Goal: Browse casually

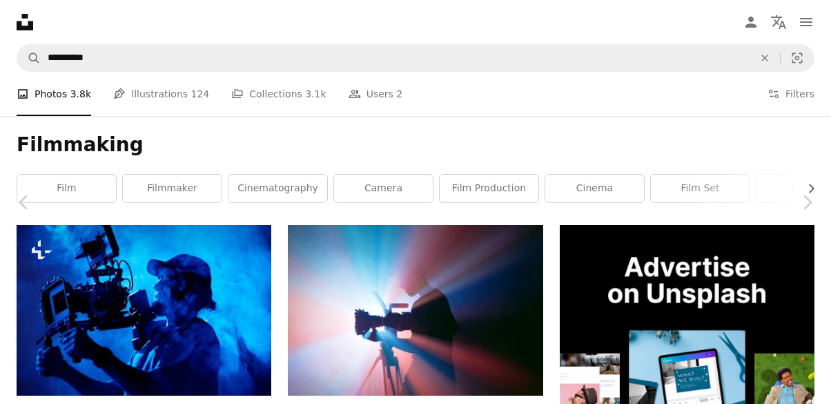
scroll to position [4796, 0]
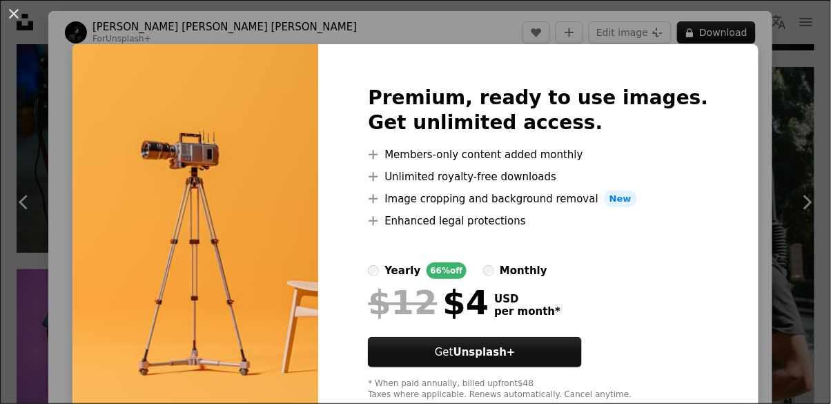
click at [757, 103] on div "An X shape Premium, ready to use images. Get unlimited access. A plus sign Memb…" at bounding box center [415, 202] width 831 height 404
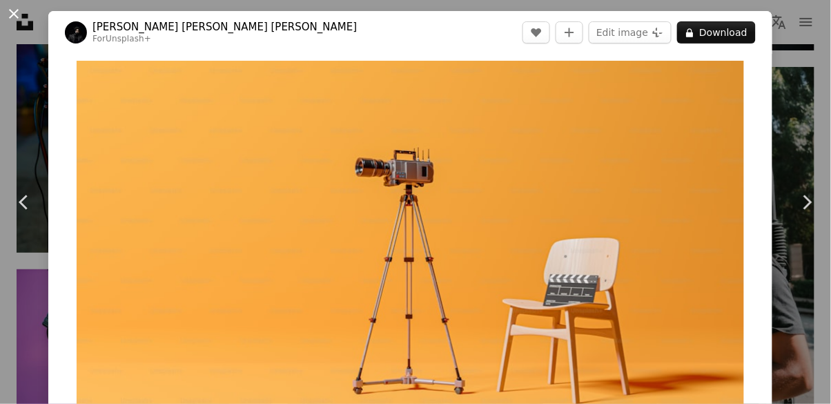
click at [22, 22] on button "An X shape" at bounding box center [14, 14] width 17 height 17
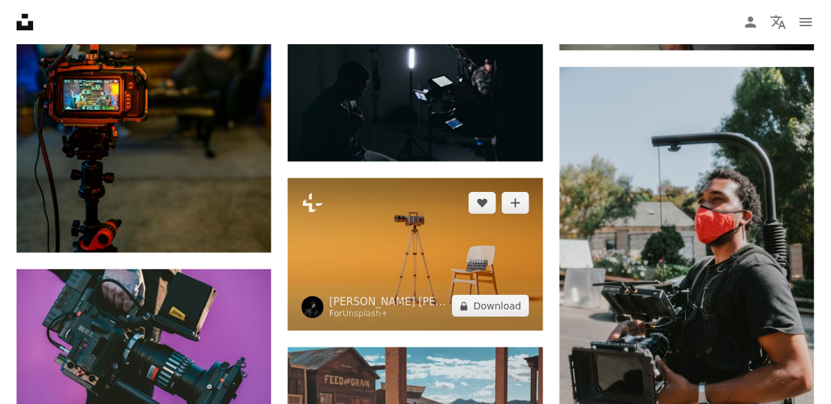
click at [475, 283] on img at bounding box center [415, 254] width 255 height 153
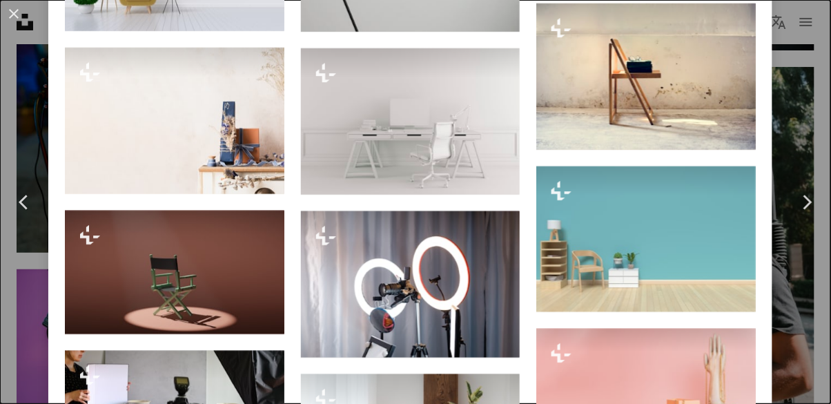
scroll to position [2525, 0]
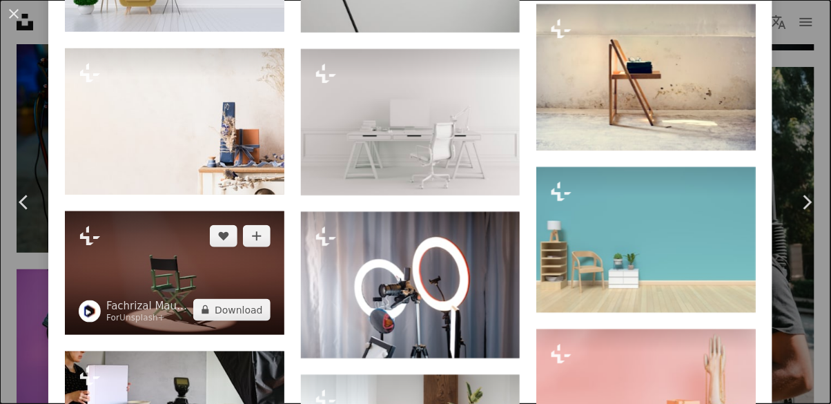
click at [153, 300] on img at bounding box center [174, 273] width 219 height 124
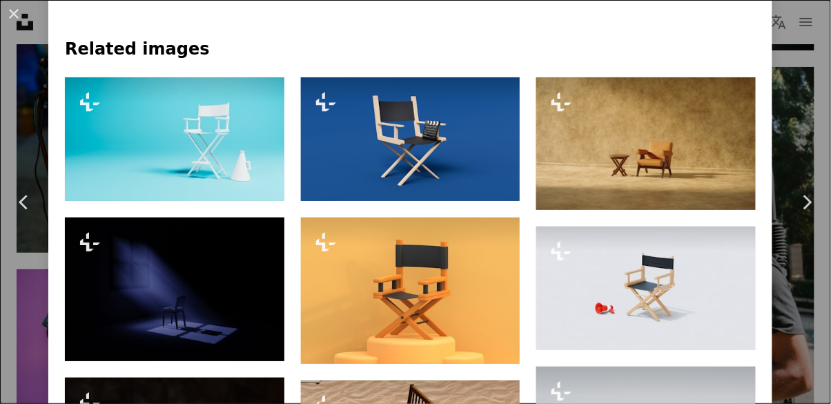
scroll to position [628, 0]
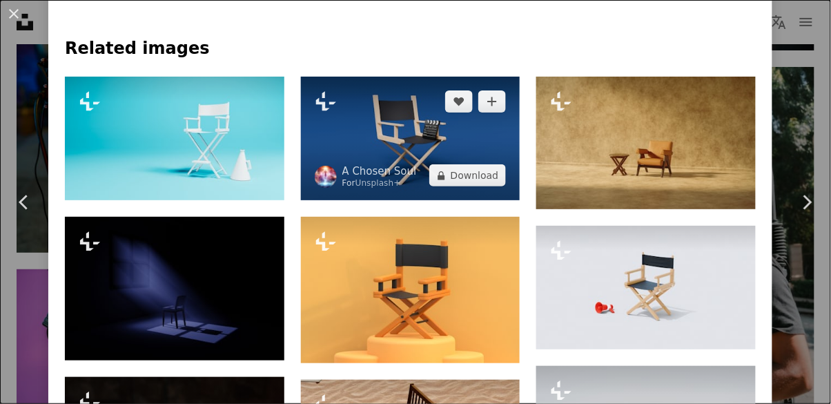
click at [488, 182] on img at bounding box center [410, 139] width 219 height 124
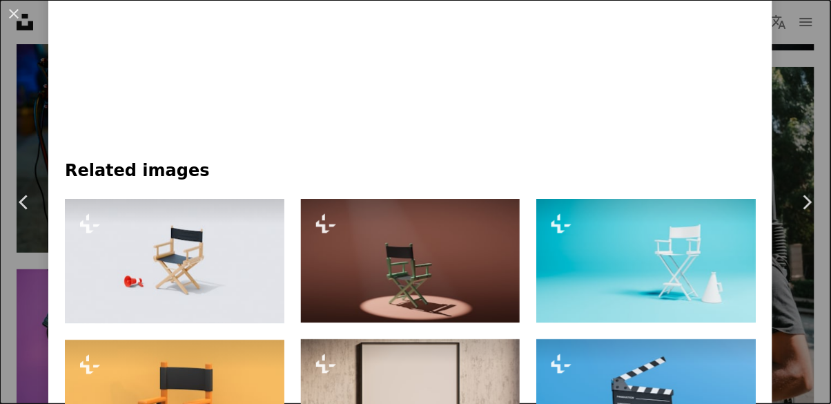
scroll to position [763, 0]
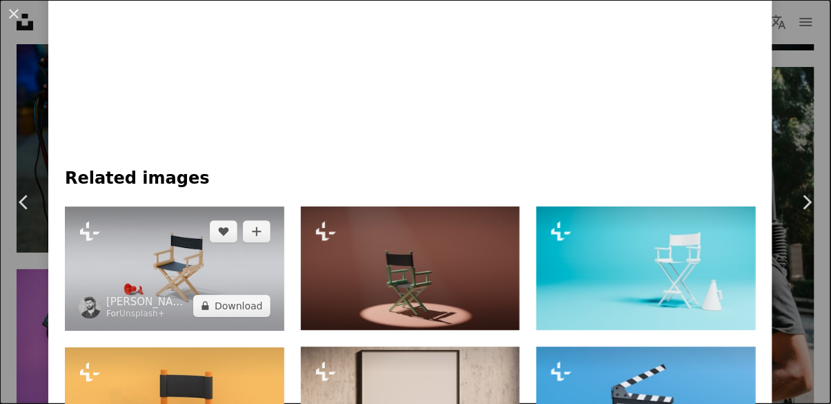
click at [139, 267] on img at bounding box center [174, 268] width 219 height 124
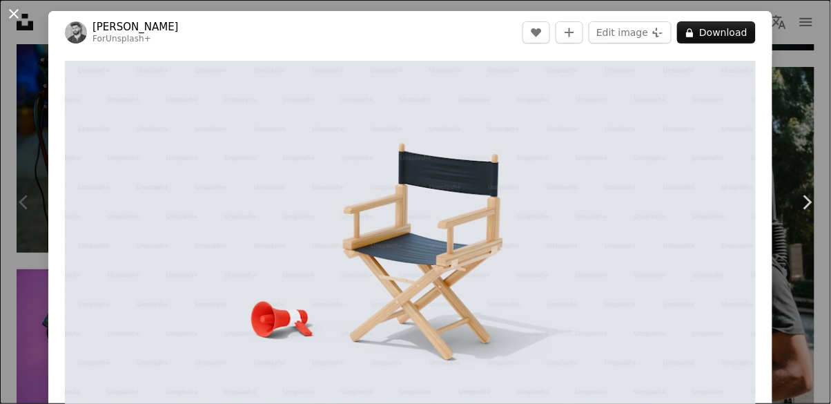
click at [12, 14] on button "An X shape" at bounding box center [14, 14] width 17 height 17
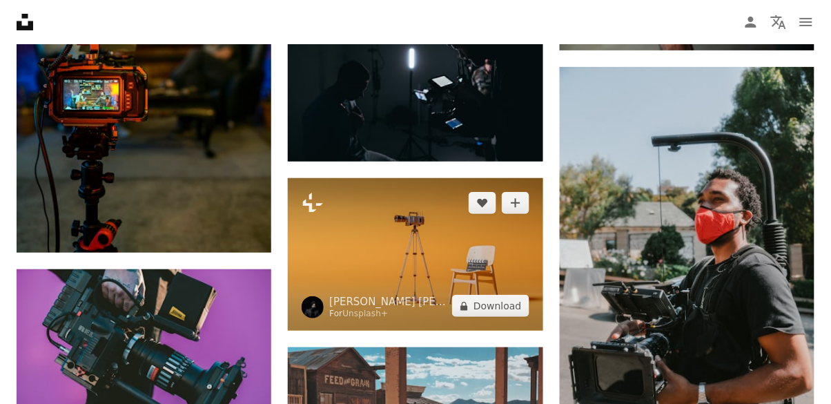
click at [464, 246] on img at bounding box center [415, 254] width 255 height 153
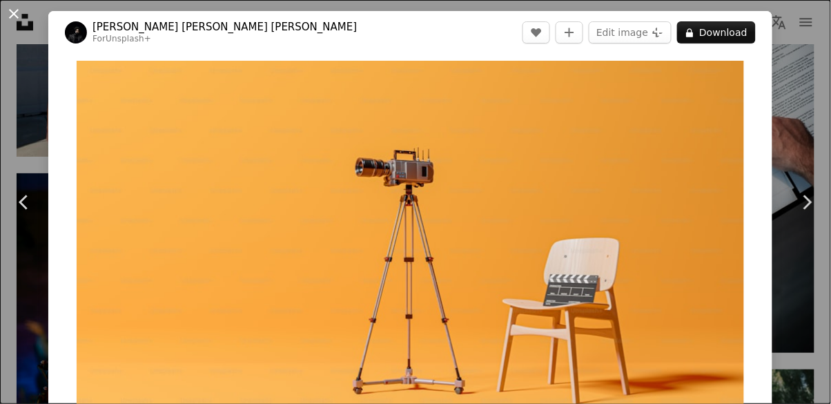
click at [21, 10] on button "An X shape" at bounding box center [14, 14] width 17 height 17
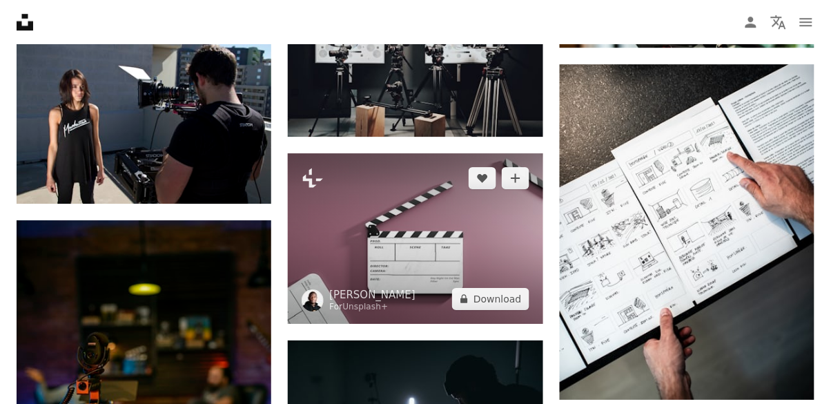
scroll to position [4406, 0]
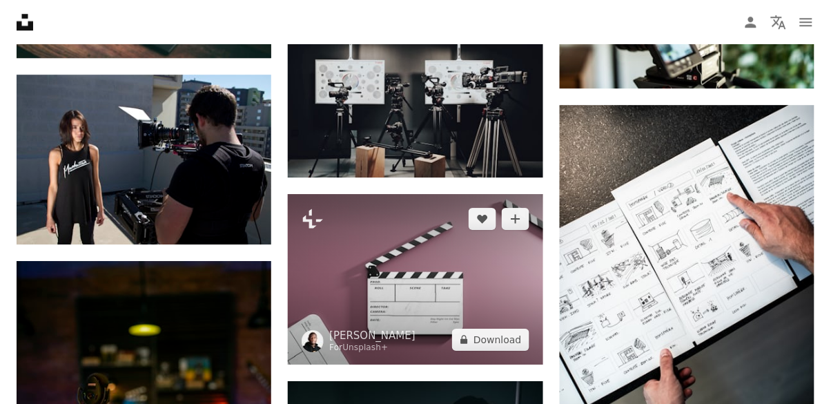
click at [489, 287] on img at bounding box center [415, 279] width 255 height 170
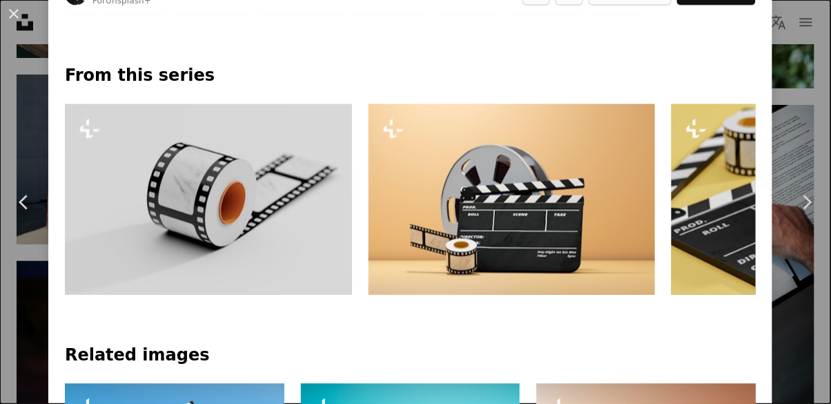
scroll to position [586, 0]
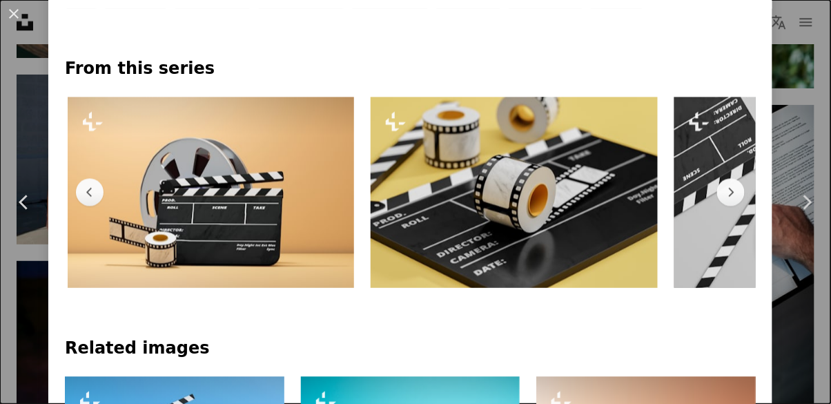
click at [127, 185] on img at bounding box center [211, 192] width 287 height 191
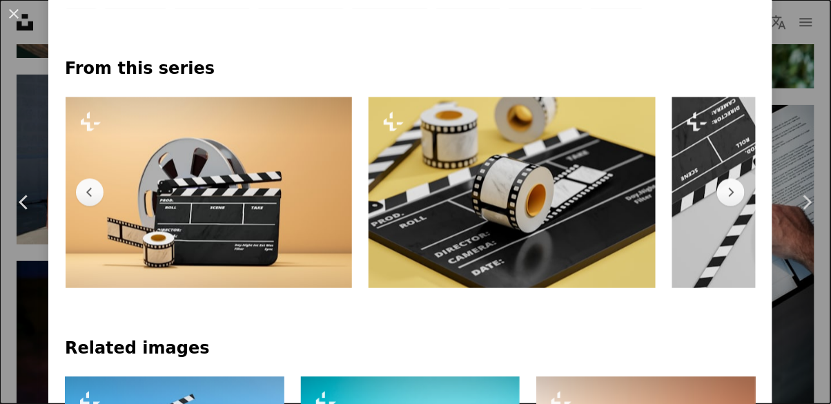
click at [152, 146] on img at bounding box center [209, 192] width 287 height 191
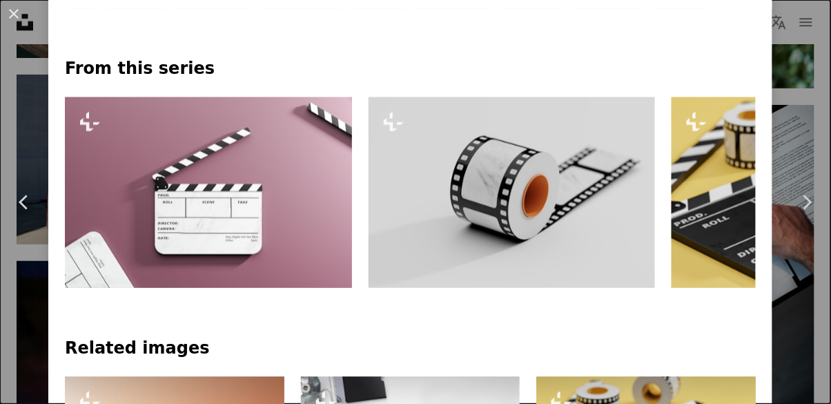
scroll to position [0, 0]
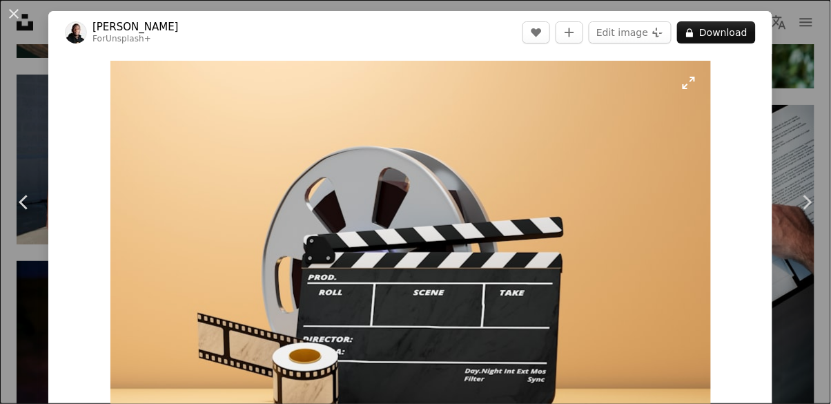
click at [682, 85] on img "Zoom in on this image" at bounding box center [410, 261] width 600 height 400
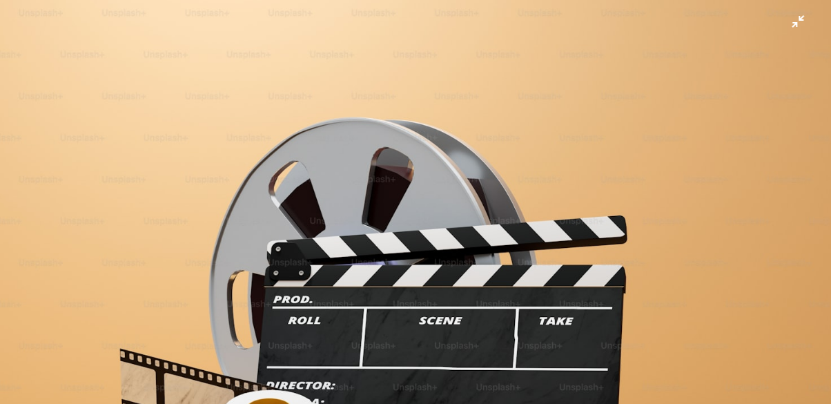
click at [43, 59] on img "Zoom out on this image" at bounding box center [415, 276] width 832 height 555
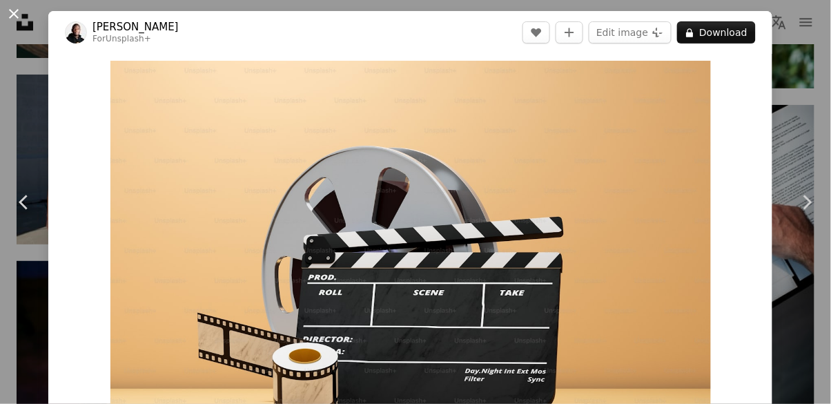
click at [8, 15] on button "An X shape" at bounding box center [14, 14] width 17 height 17
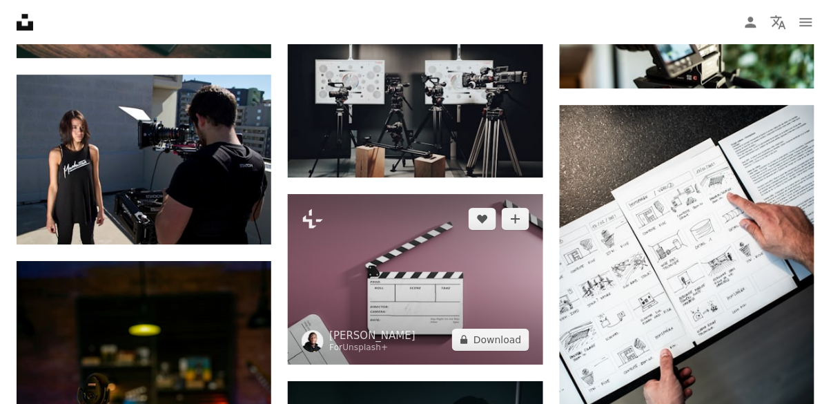
click at [502, 285] on img at bounding box center [415, 279] width 255 height 170
click at [520, 273] on img at bounding box center [415, 279] width 255 height 170
click at [498, 266] on img at bounding box center [415, 279] width 255 height 170
click at [506, 277] on img at bounding box center [415, 279] width 255 height 170
click at [372, 259] on img at bounding box center [415, 279] width 255 height 170
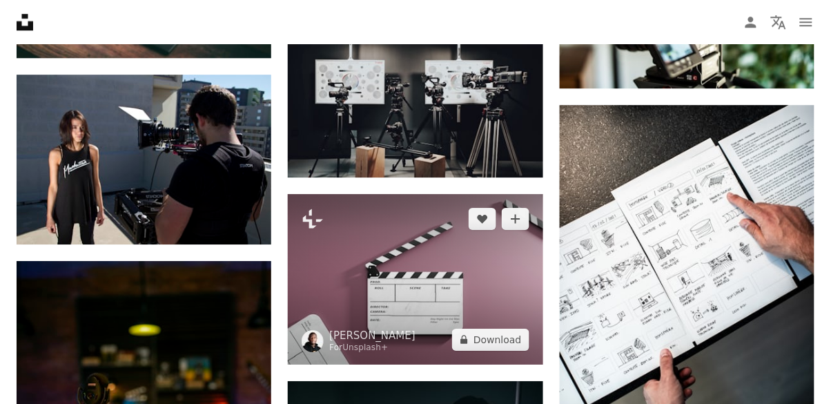
click at [371, 264] on img at bounding box center [415, 279] width 255 height 170
click at [456, 286] on img at bounding box center [415, 279] width 255 height 170
click at [461, 306] on img at bounding box center [415, 279] width 255 height 170
click at [494, 291] on img at bounding box center [415, 279] width 255 height 170
click at [506, 282] on img at bounding box center [415, 279] width 255 height 170
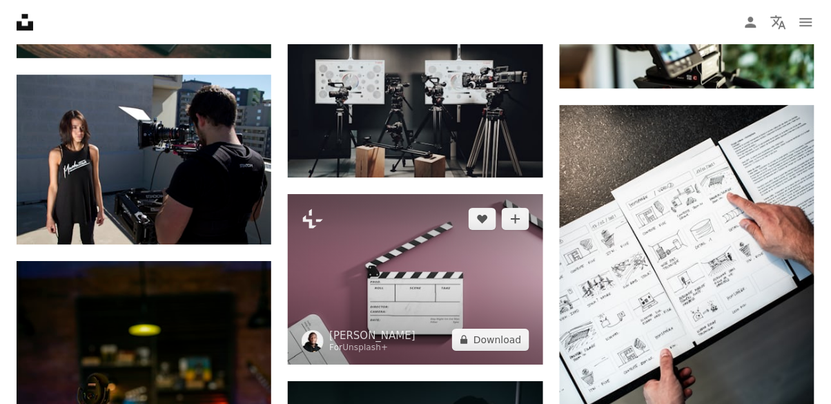
click at [448, 242] on img at bounding box center [415, 279] width 255 height 170
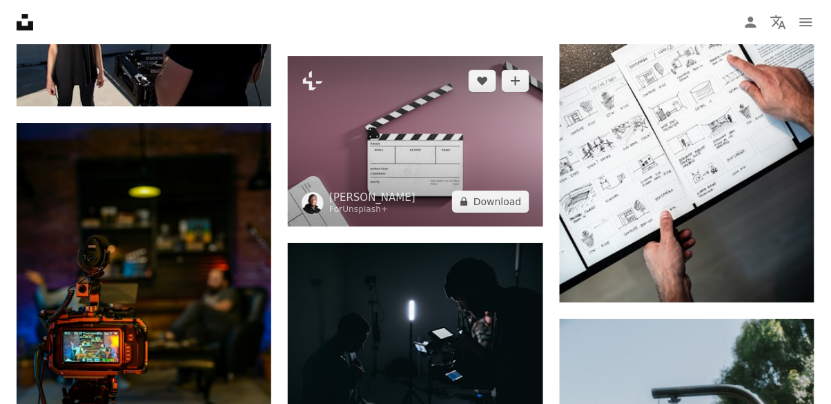
scroll to position [4546, 0]
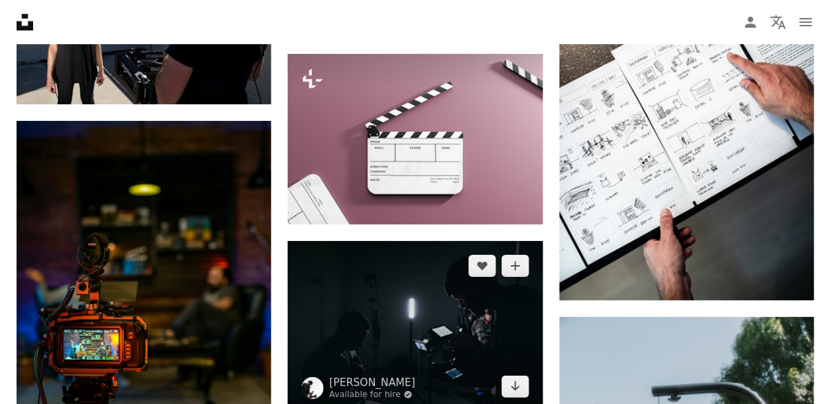
click at [358, 305] on img at bounding box center [415, 326] width 255 height 170
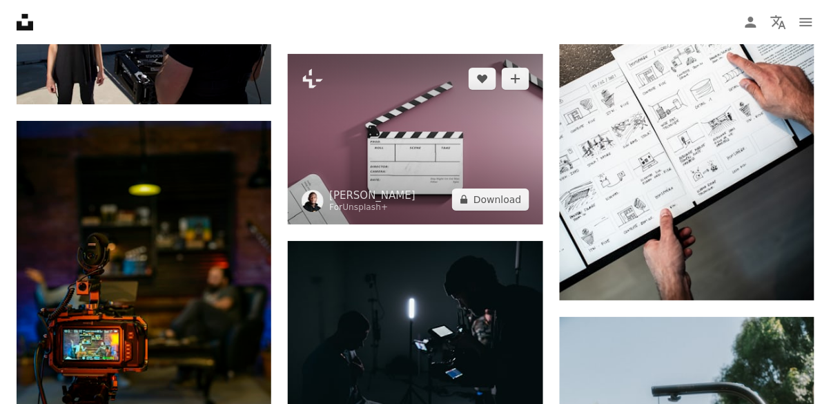
click at [473, 141] on img at bounding box center [415, 139] width 255 height 170
click at [489, 150] on img at bounding box center [415, 139] width 255 height 170
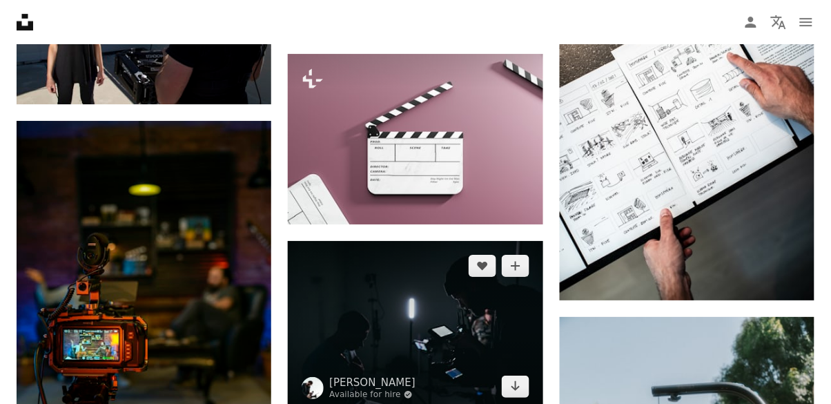
click at [464, 363] on img at bounding box center [415, 326] width 255 height 170
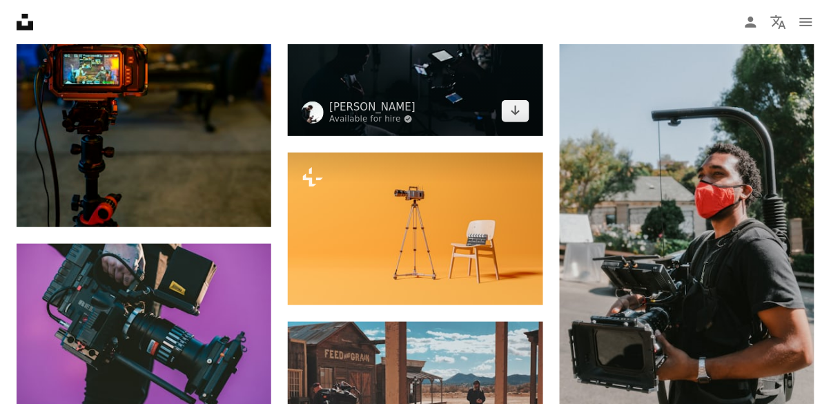
scroll to position [4822, 0]
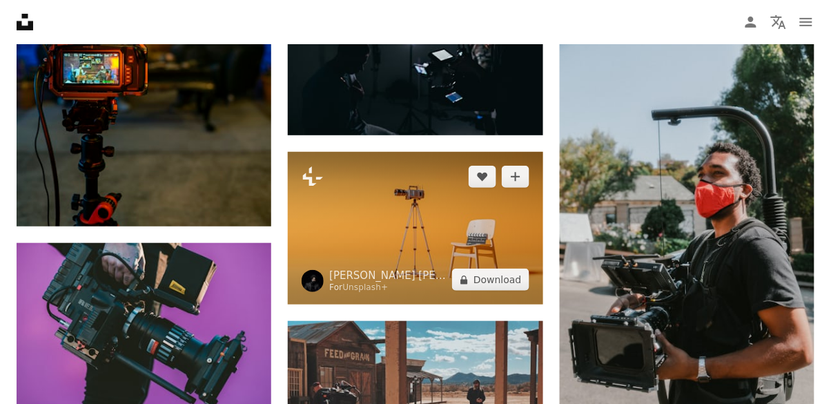
click at [505, 217] on img at bounding box center [415, 228] width 255 height 153
click at [490, 233] on img at bounding box center [415, 228] width 255 height 153
click at [498, 225] on img at bounding box center [415, 228] width 255 height 153
click at [346, 183] on img at bounding box center [415, 228] width 255 height 153
click at [349, 210] on img at bounding box center [415, 228] width 255 height 153
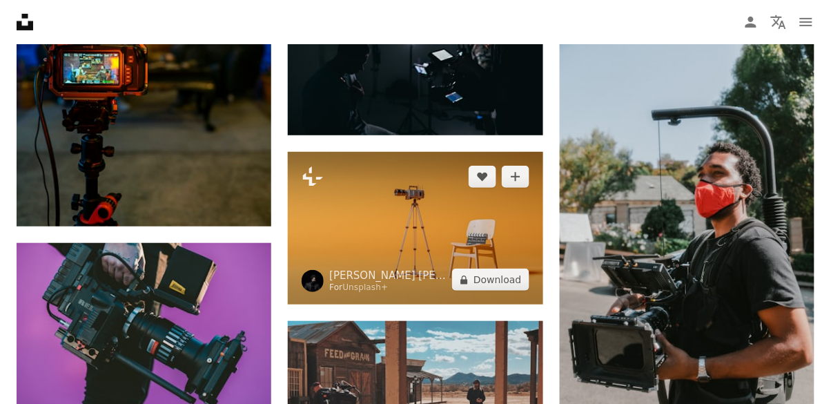
scroll to position [4817, 0]
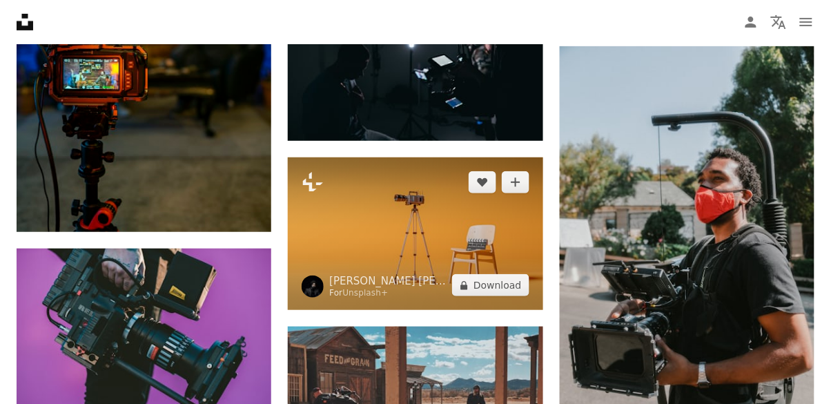
click at [446, 231] on img at bounding box center [415, 233] width 255 height 153
click at [449, 226] on img at bounding box center [415, 233] width 255 height 153
click at [371, 282] on link "[PERSON_NAME] [PERSON_NAME] [PERSON_NAME]" at bounding box center [387, 281] width 117 height 14
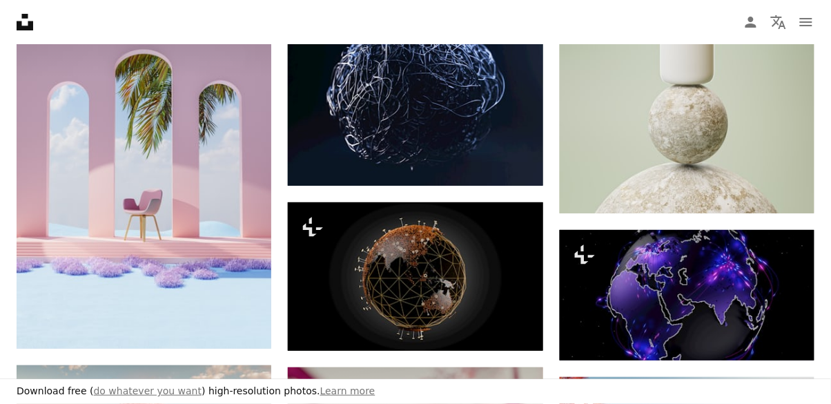
scroll to position [1141, 0]
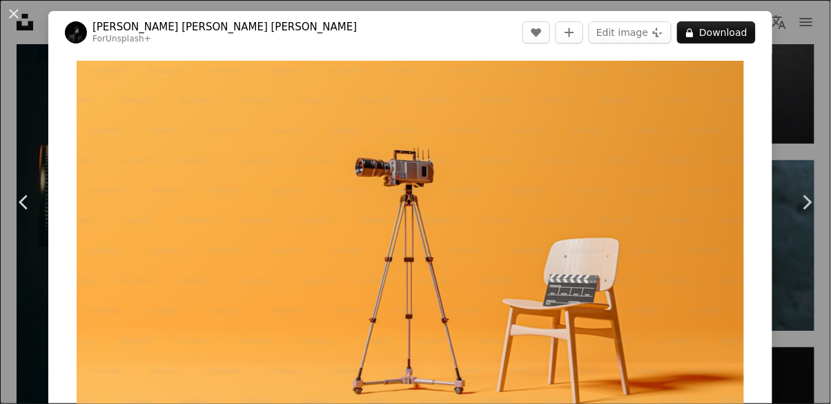
scroll to position [4817, 0]
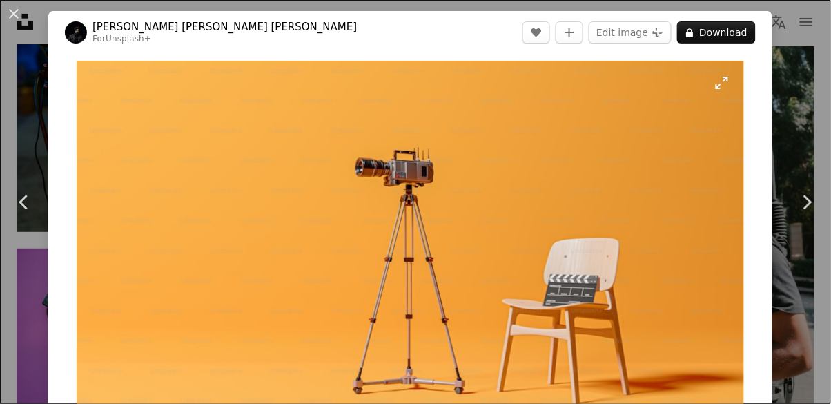
click at [737, 85] on img "Zoom in on this image" at bounding box center [410, 261] width 667 height 400
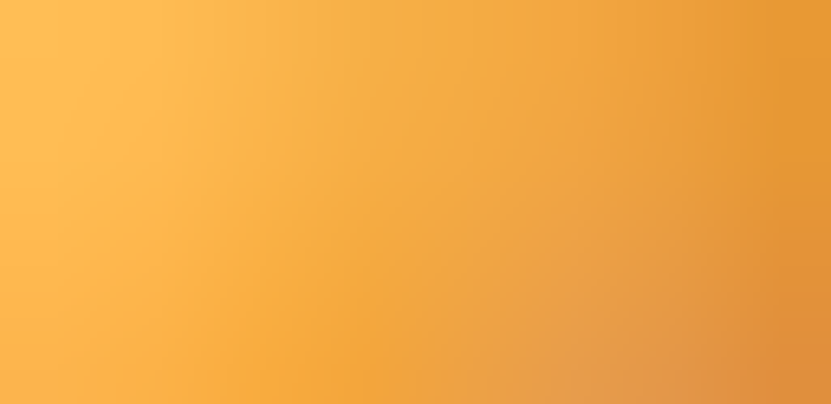
scroll to position [14, 0]
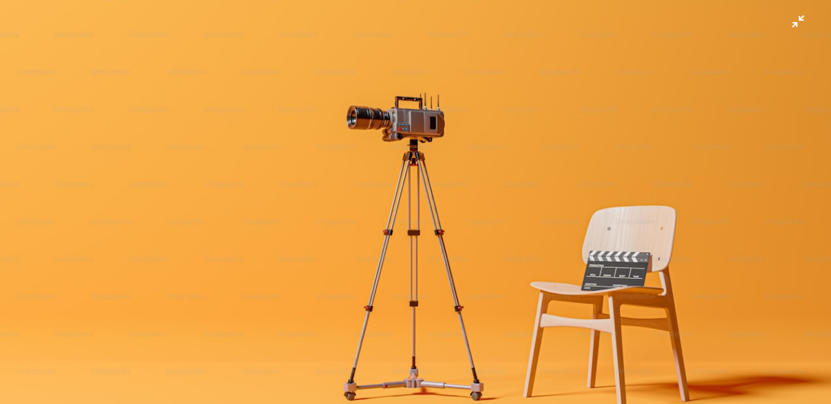
click at [86, 170] on img "Zoom out on this image" at bounding box center [415, 234] width 832 height 499
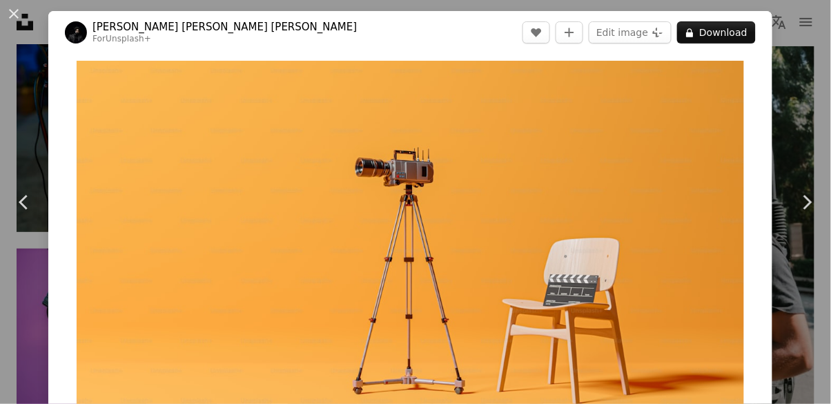
click at [728, 110] on img "Zoom in on this image" at bounding box center [410, 261] width 667 height 400
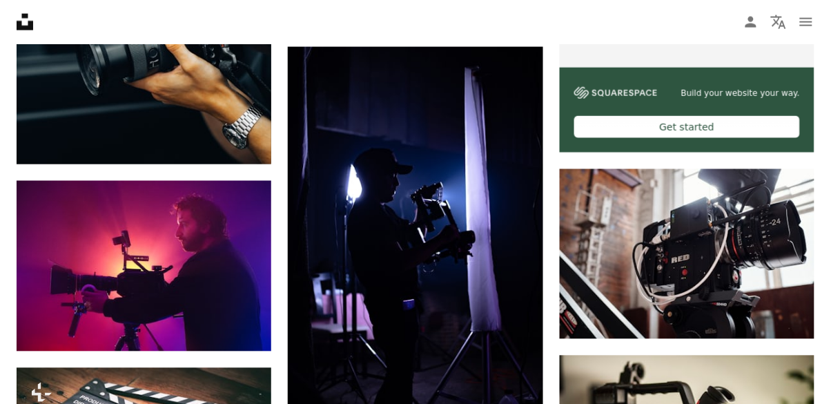
scroll to position [3976, 0]
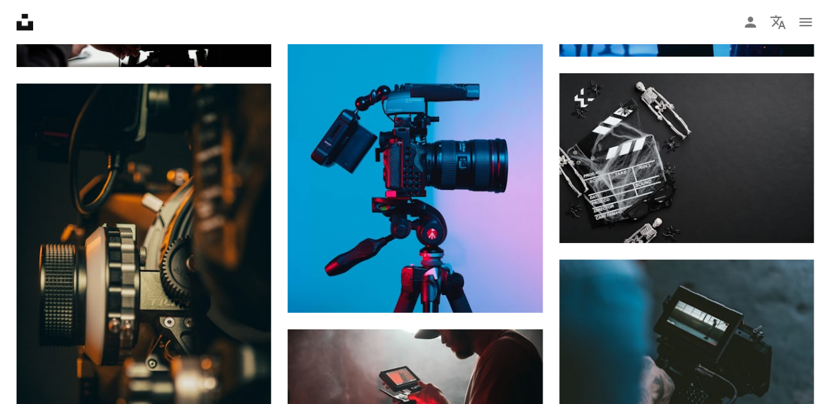
scroll to position [1039, 0]
